Goal: Transaction & Acquisition: Purchase product/service

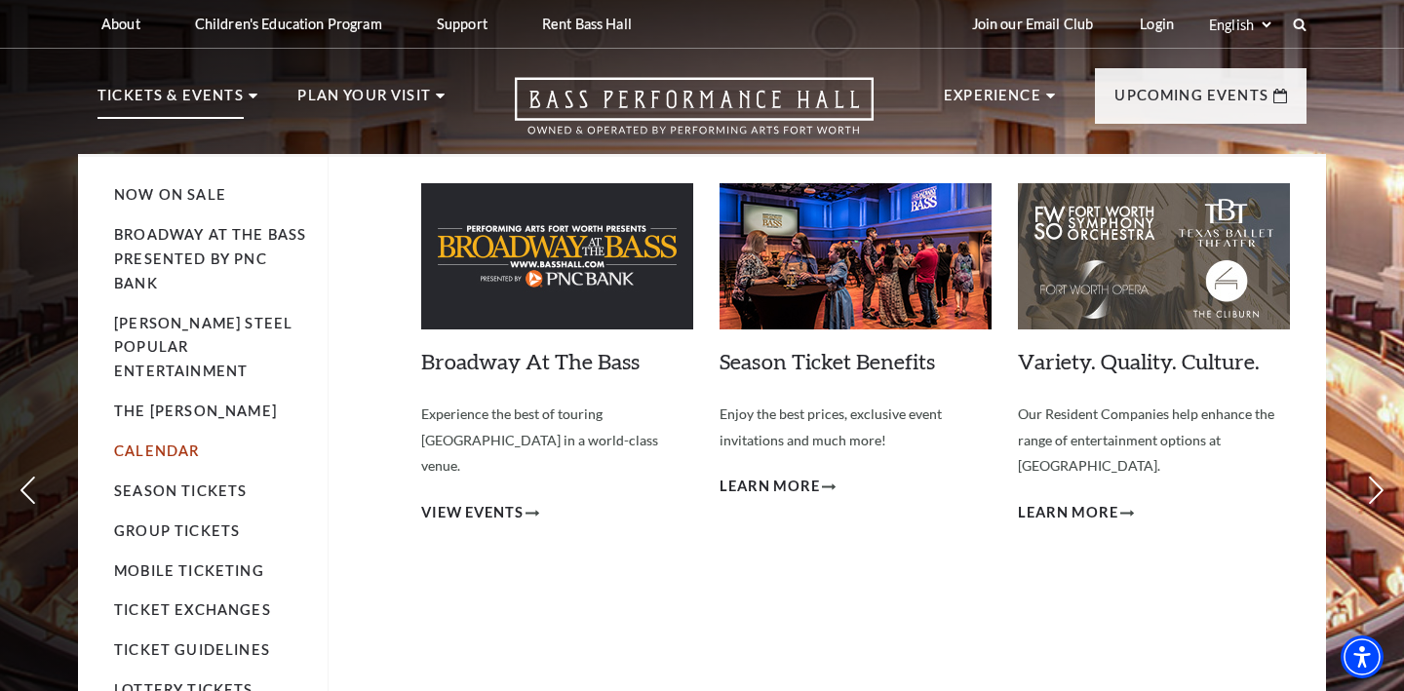
click at [165, 443] on link "Calendar" at bounding box center [156, 451] width 85 height 17
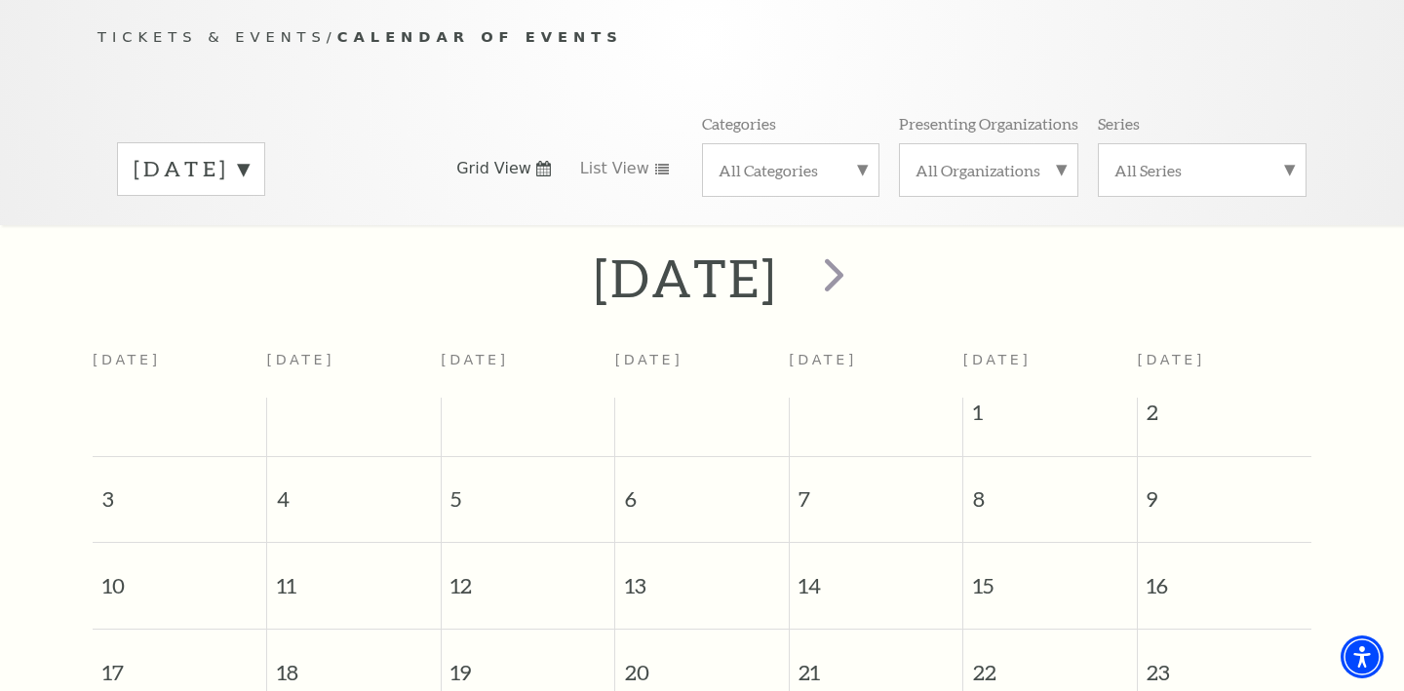
scroll to position [203, 0]
click at [862, 249] on span "next" at bounding box center [834, 273] width 56 height 56
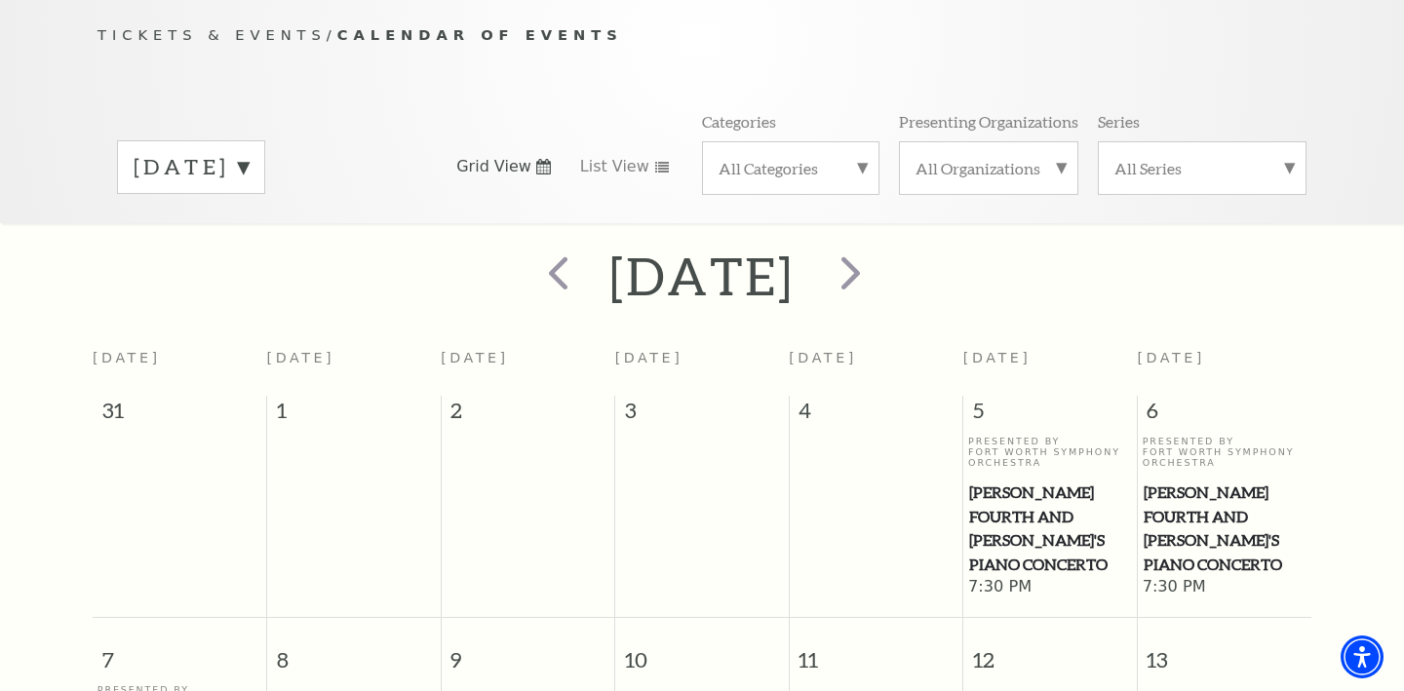
scroll to position [172, 0]
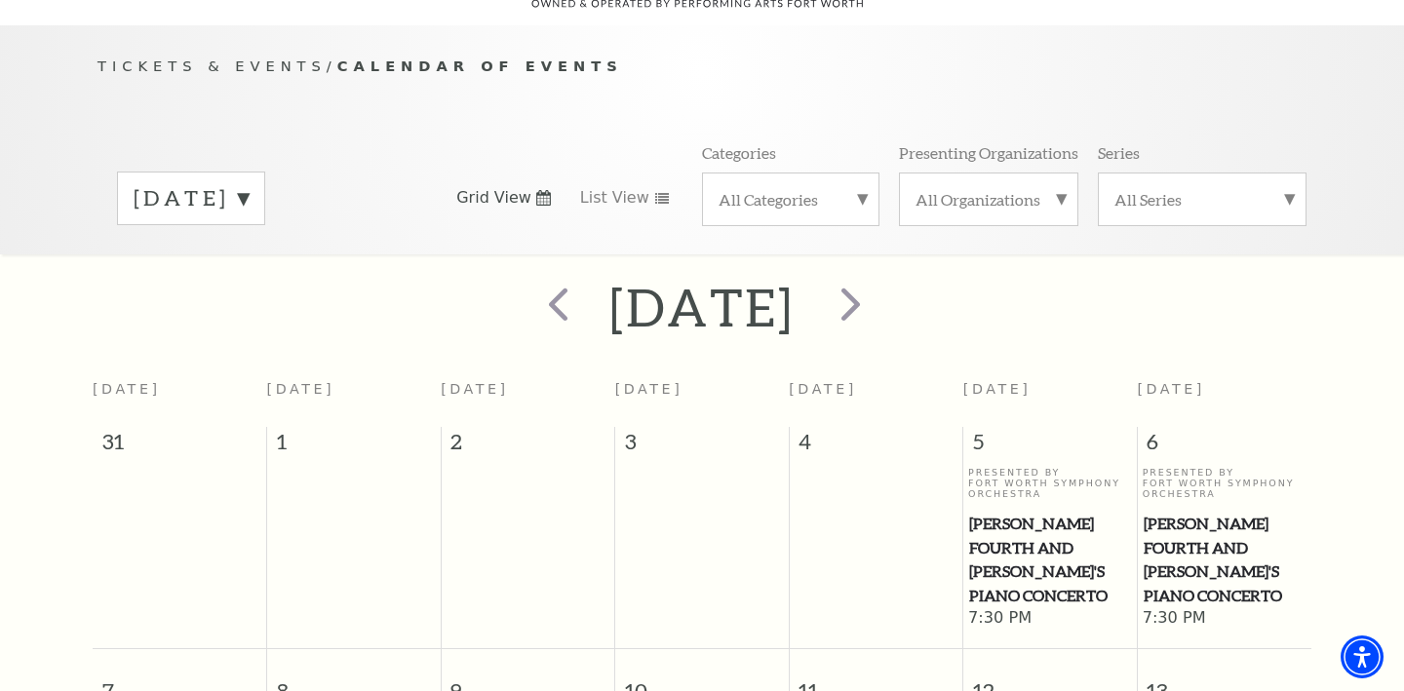
click at [249, 183] on label "[DATE]" at bounding box center [191, 198] width 115 height 30
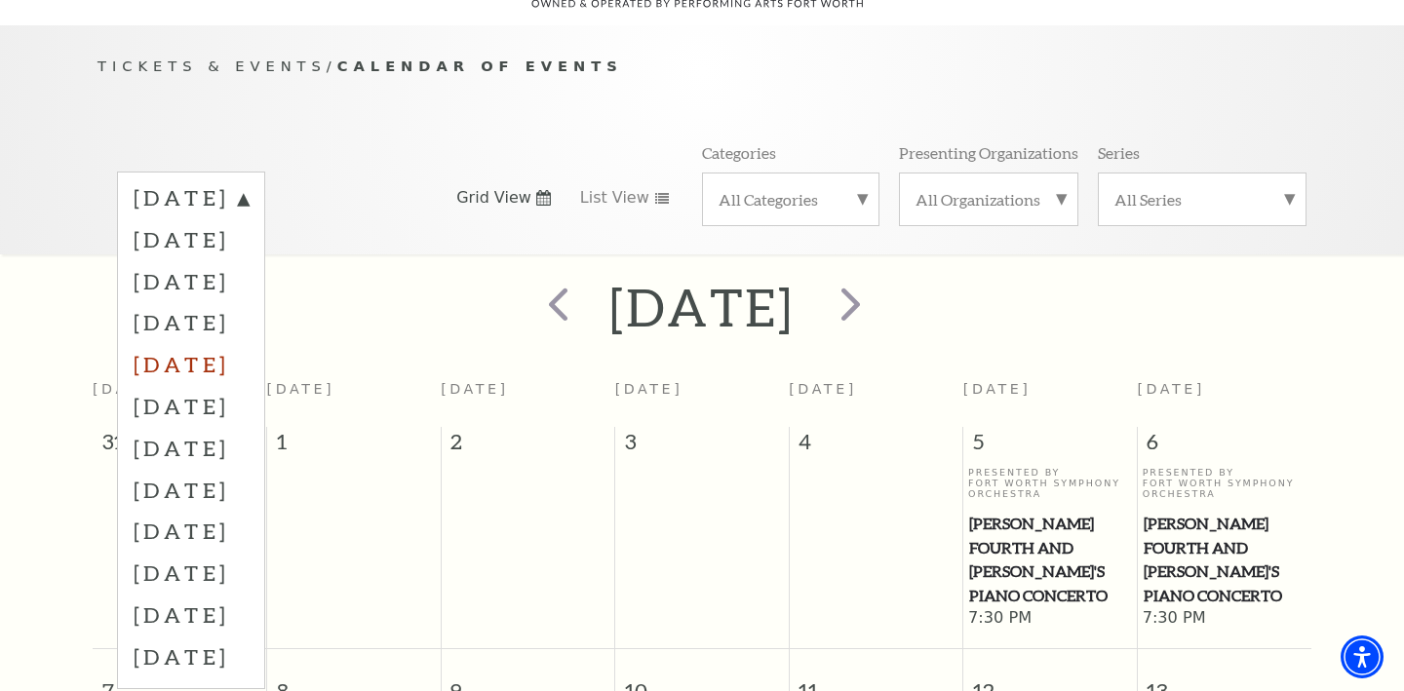
click at [249, 343] on label "[DATE]" at bounding box center [191, 364] width 115 height 42
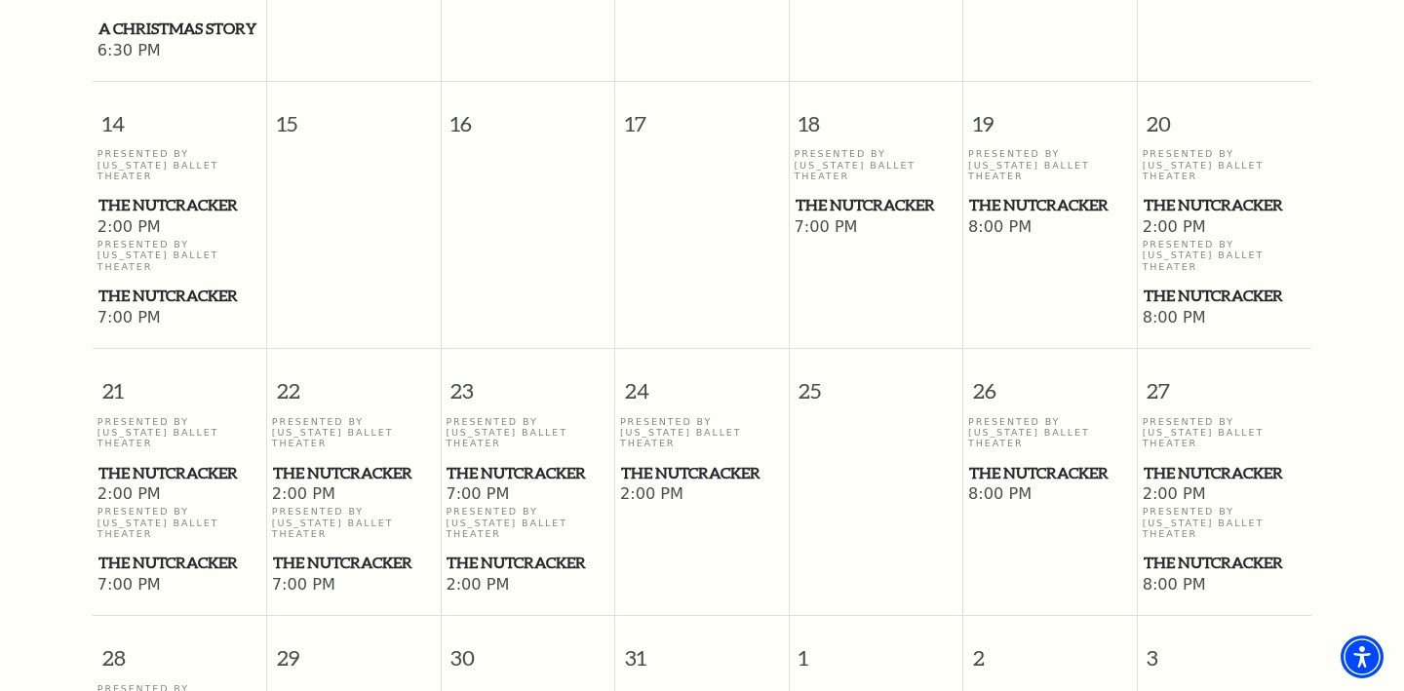
scroll to position [1302, 0]
click at [504, 550] on span "The Nutcracker" at bounding box center [528, 562] width 162 height 24
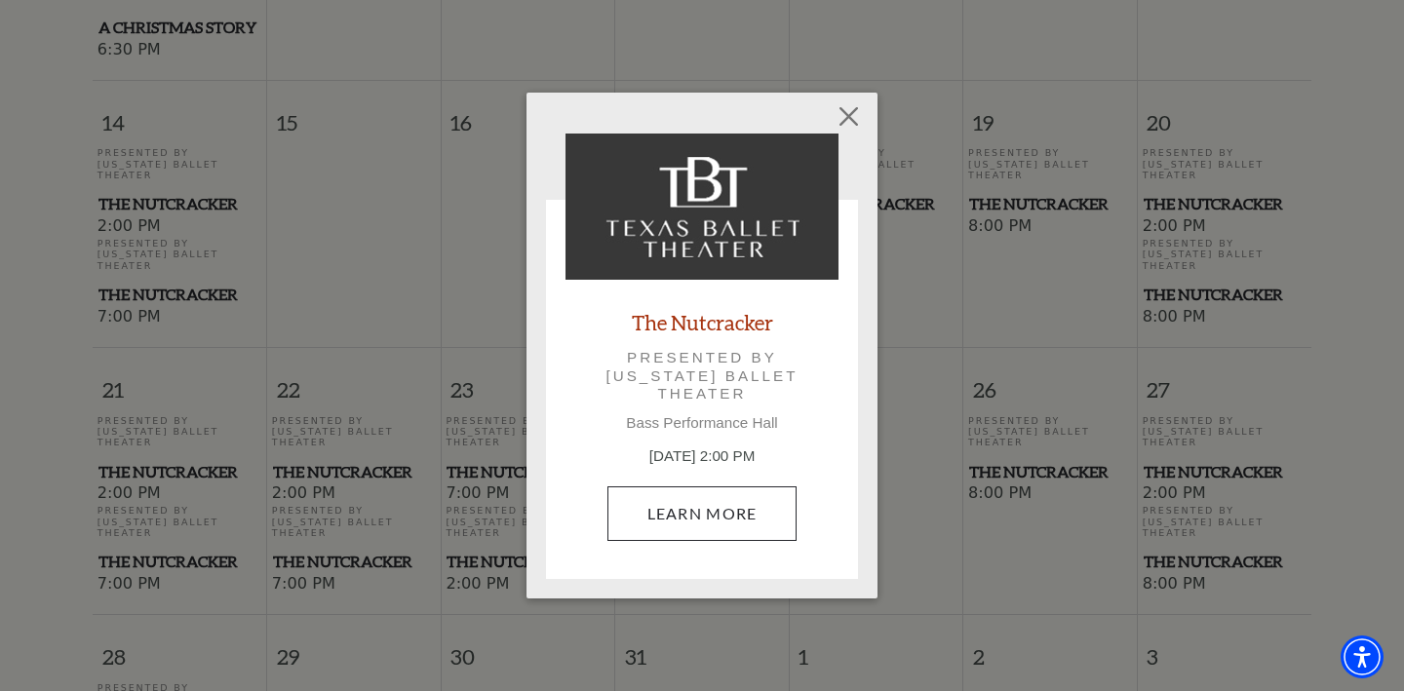
click at [666, 509] on link "Learn More" at bounding box center [702, 514] width 190 height 55
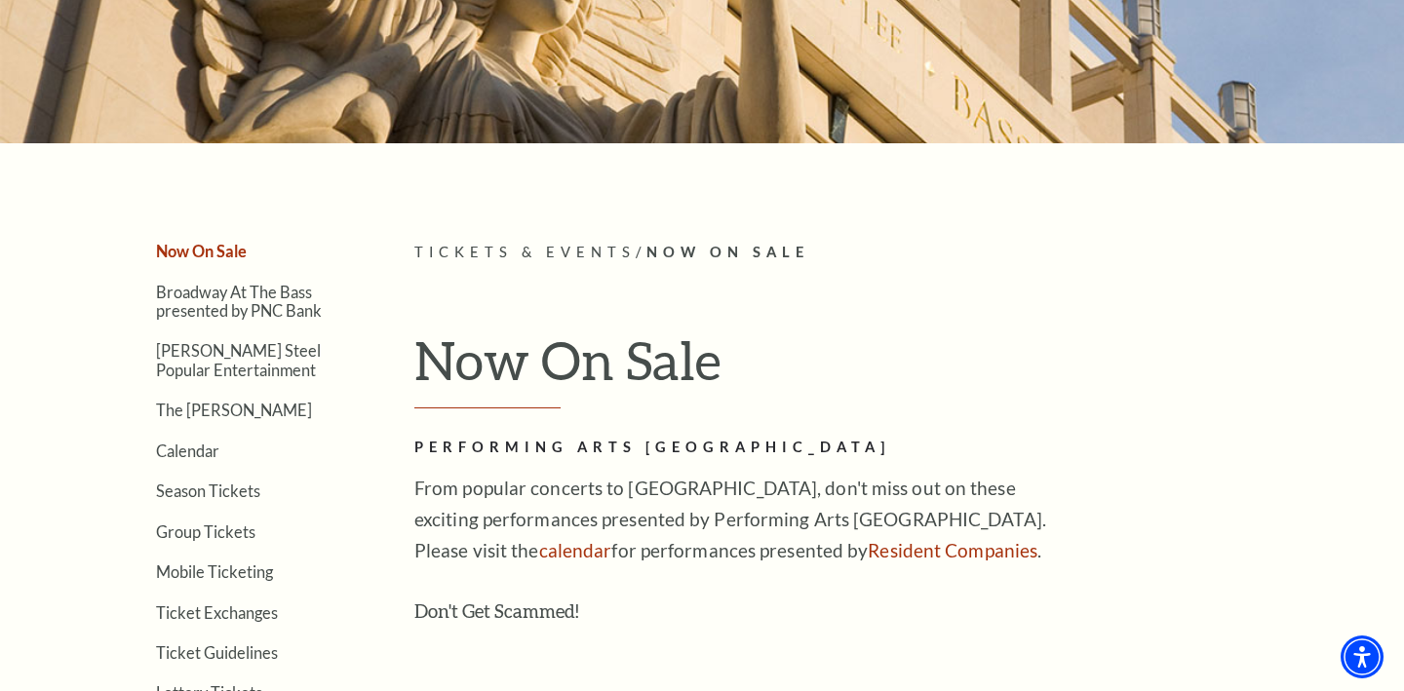
scroll to position [293, 0]
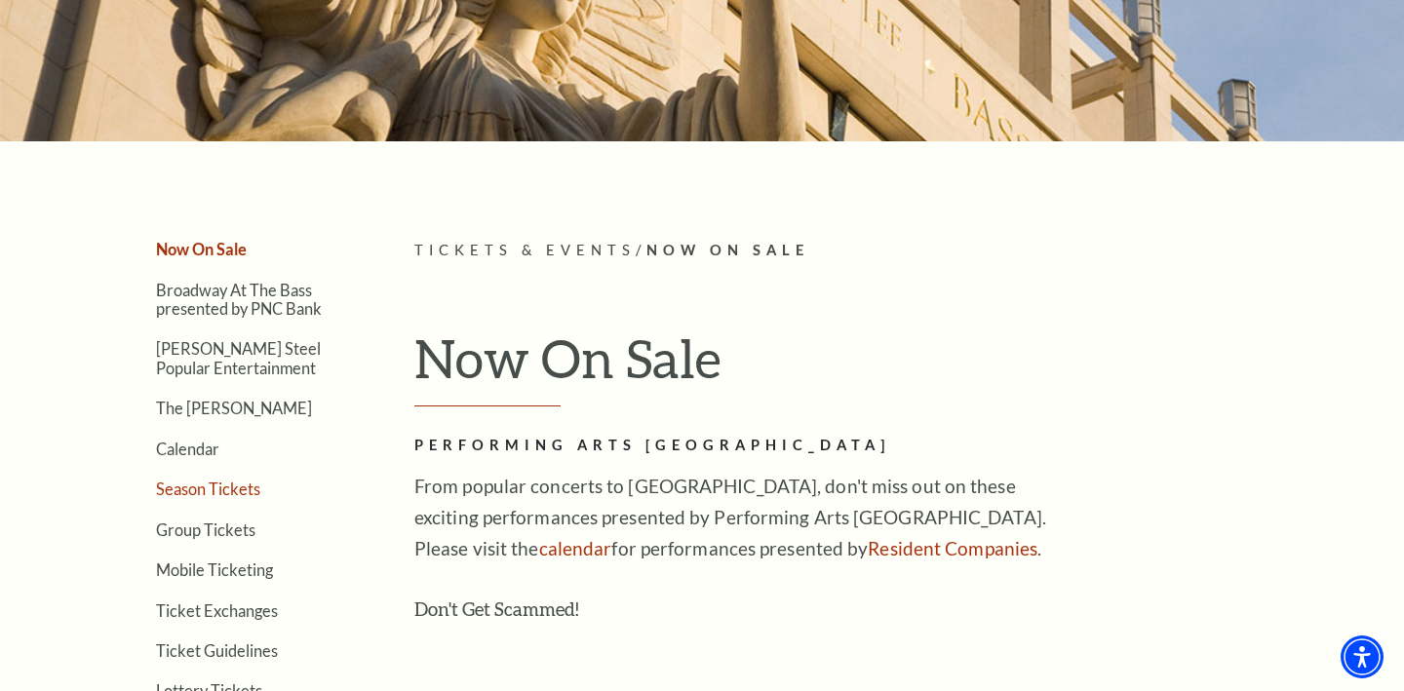
click at [231, 486] on link "Season Tickets" at bounding box center [208, 489] width 104 height 19
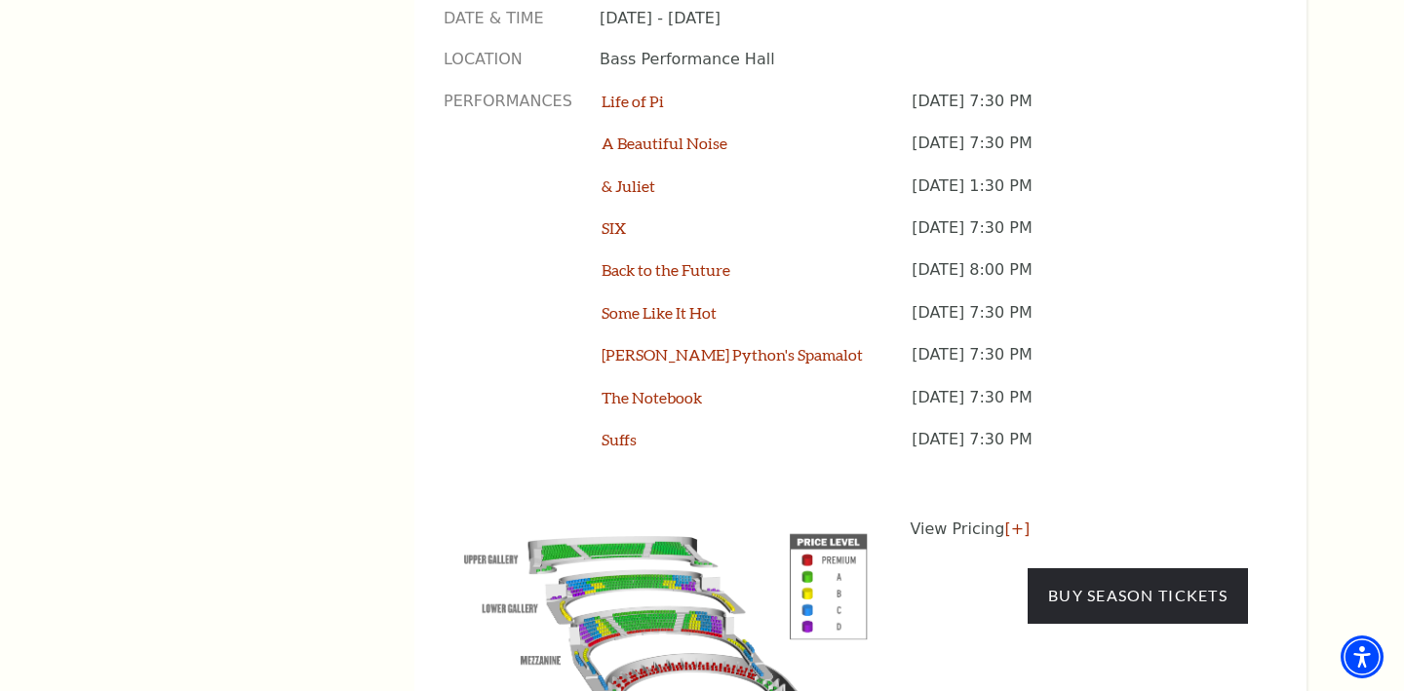
scroll to position [1651, 0]
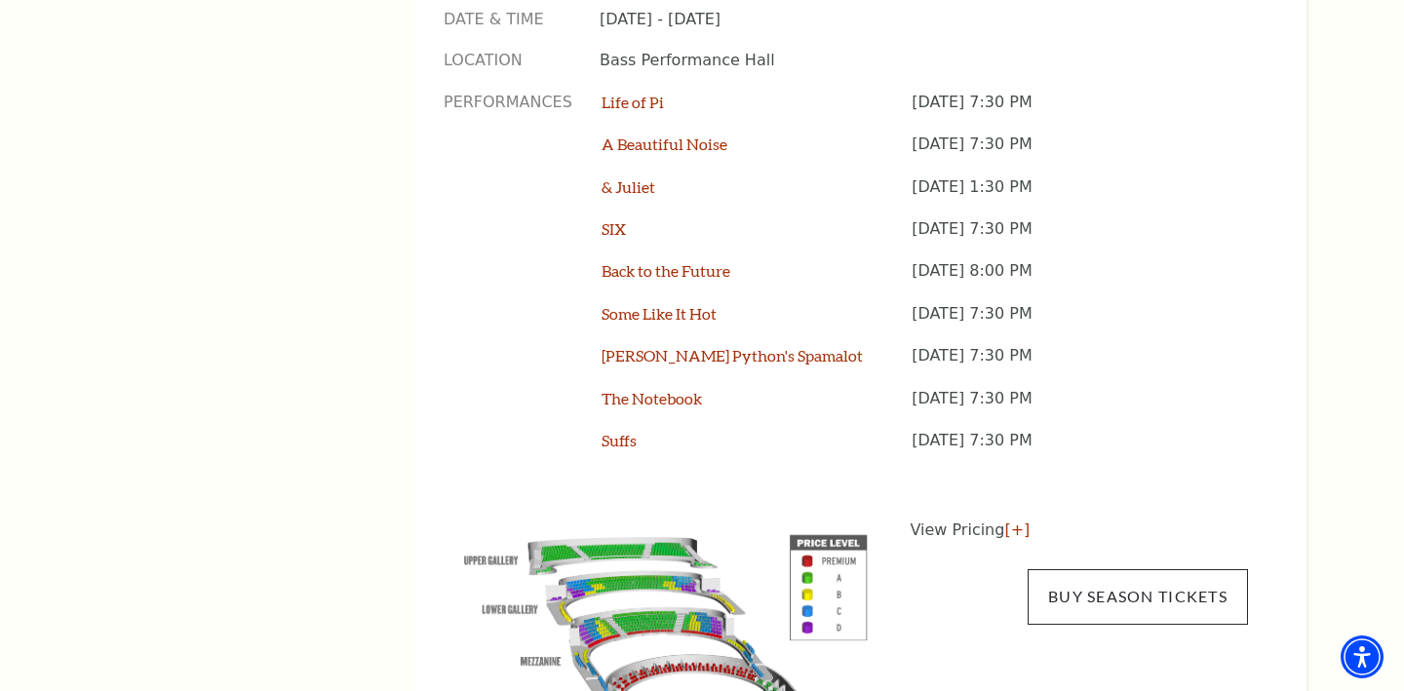
click at [1094, 569] on link "Buy Season Tickets" at bounding box center [1138, 596] width 220 height 55
